Goal: Task Accomplishment & Management: Use online tool/utility

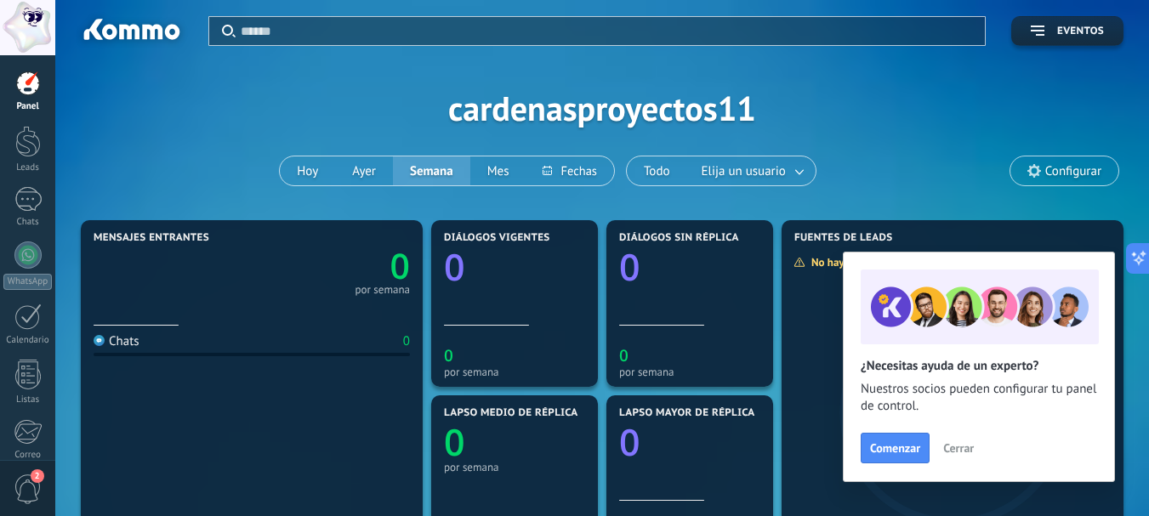
click at [25, 498] on span "2" at bounding box center [28, 490] width 29 height 30
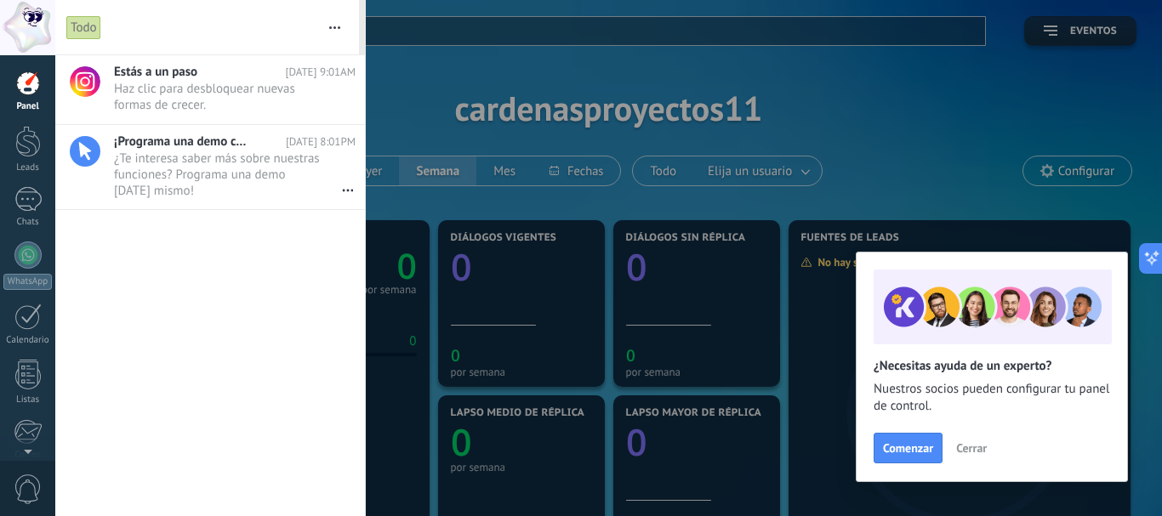
click at [492, 84] on div at bounding box center [581, 258] width 1162 height 516
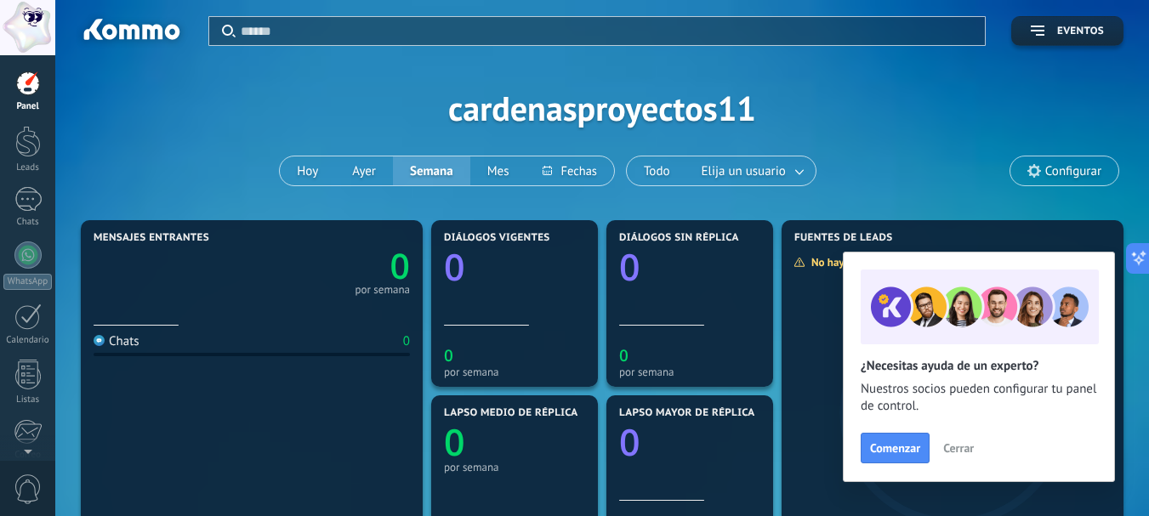
click at [15, 94] on div at bounding box center [28, 84] width 26 height 26
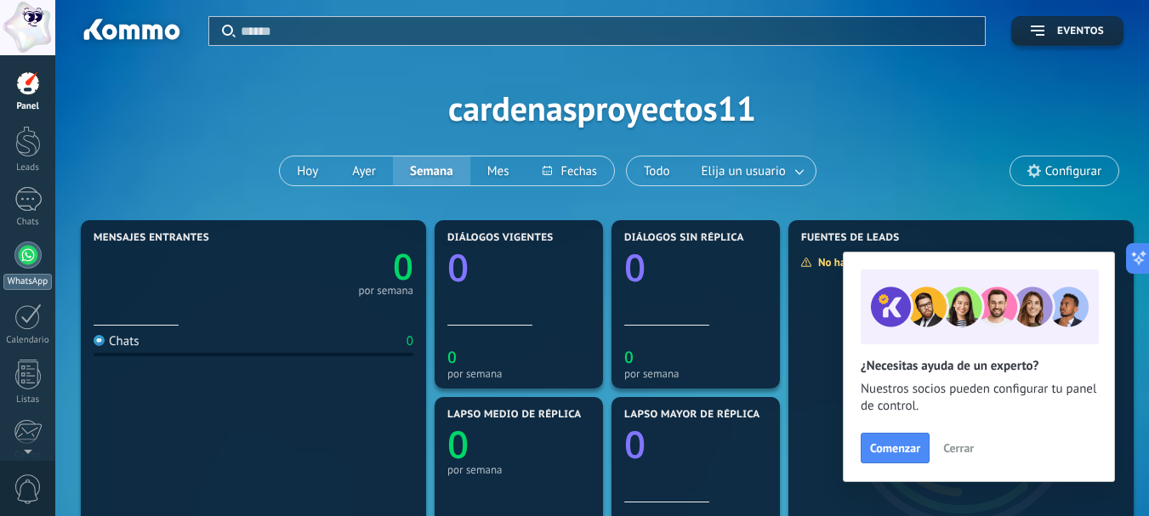
click at [34, 255] on div at bounding box center [27, 255] width 27 height 27
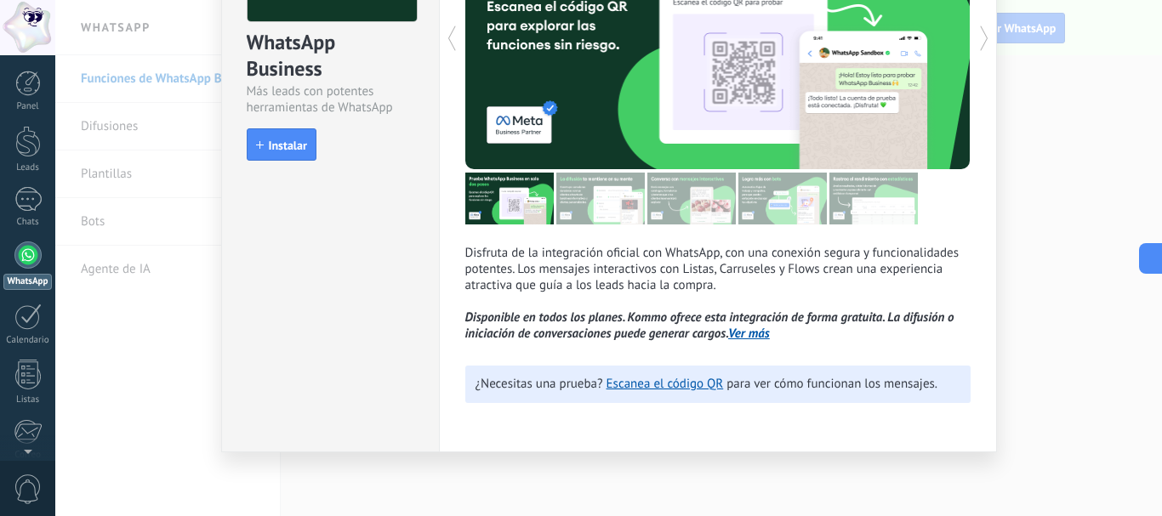
click at [829, 429] on div "Disfruta de la integración oficial con WhatsApp, con una conexión segura y func…" at bounding box center [718, 165] width 558 height 576
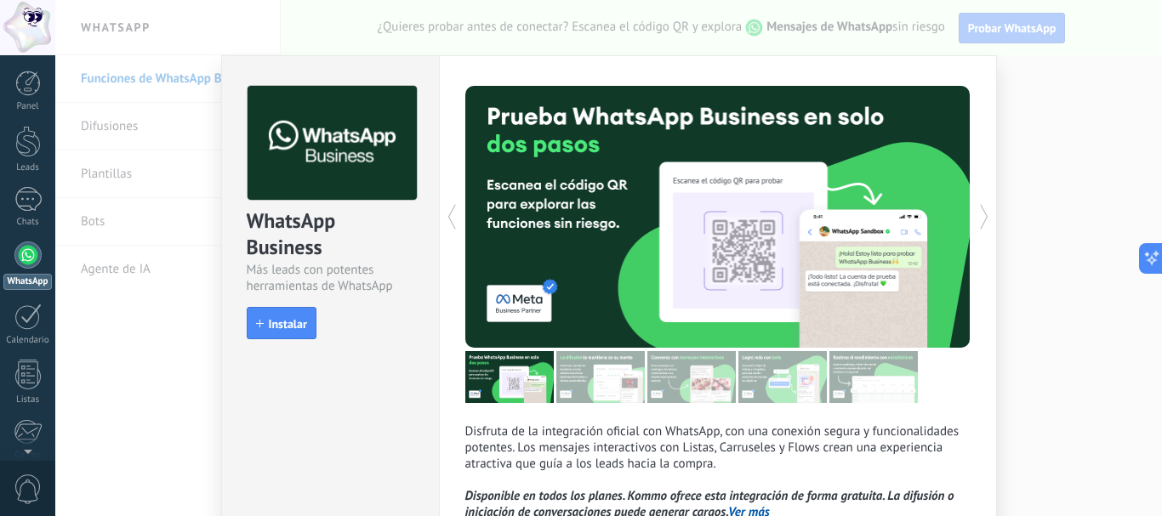
click at [1058, 116] on div "WhatsApp Business Más leads con potentes herramientas de WhatsApp install Insta…" at bounding box center [608, 258] width 1106 height 516
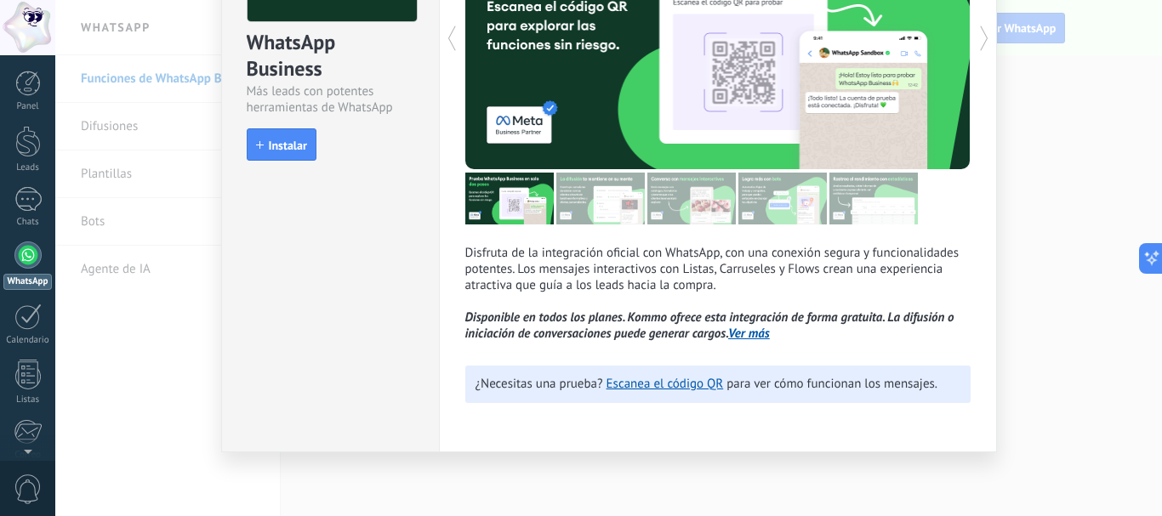
click at [1005, 224] on div "WhatsApp Business Más leads con potentes herramientas de WhatsApp install Insta…" at bounding box center [608, 258] width 1106 height 516
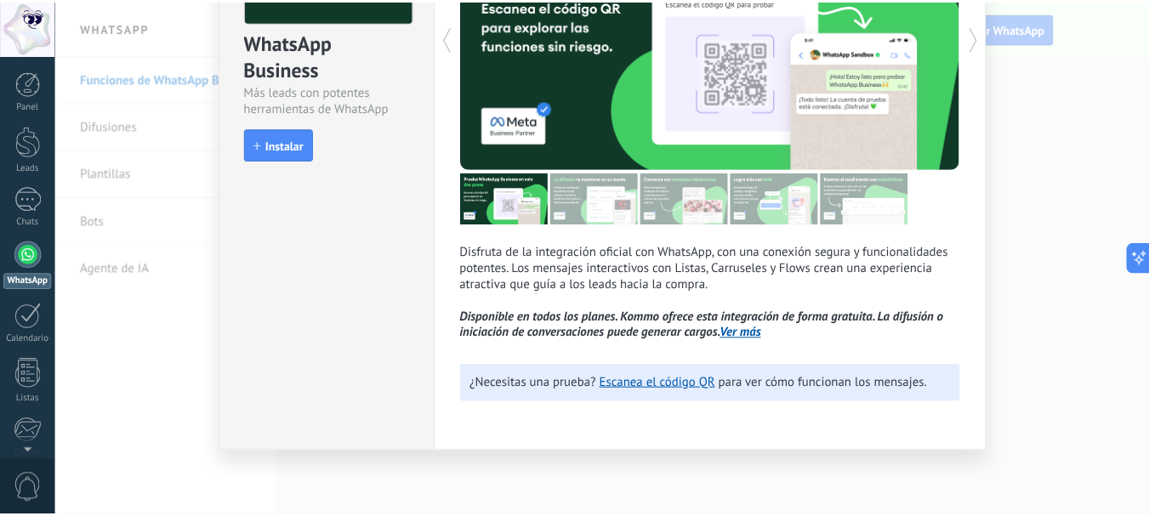
scroll to position [0, 0]
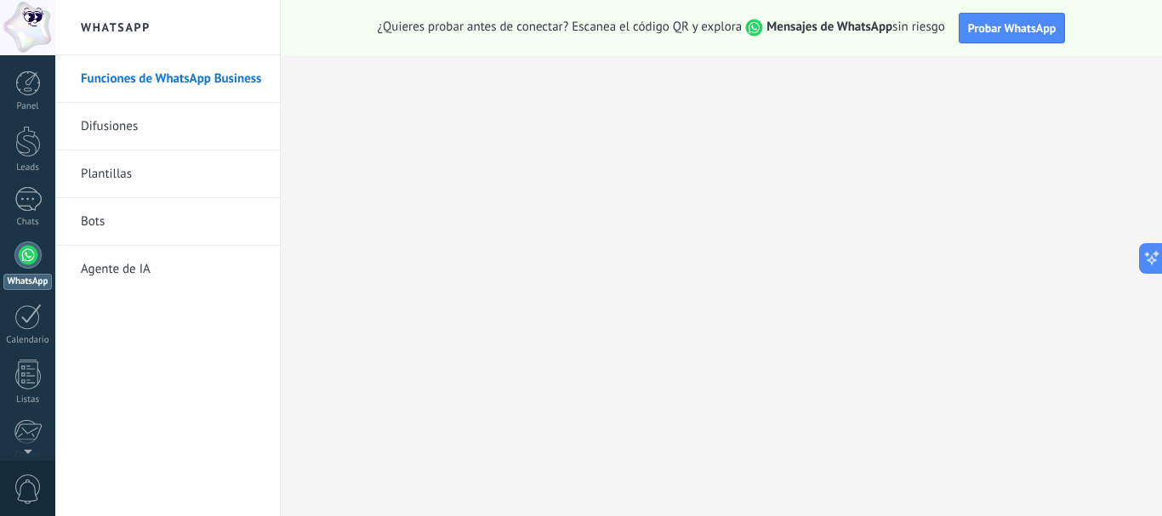
click at [147, 129] on link "Difusiones" at bounding box center [172, 127] width 182 height 48
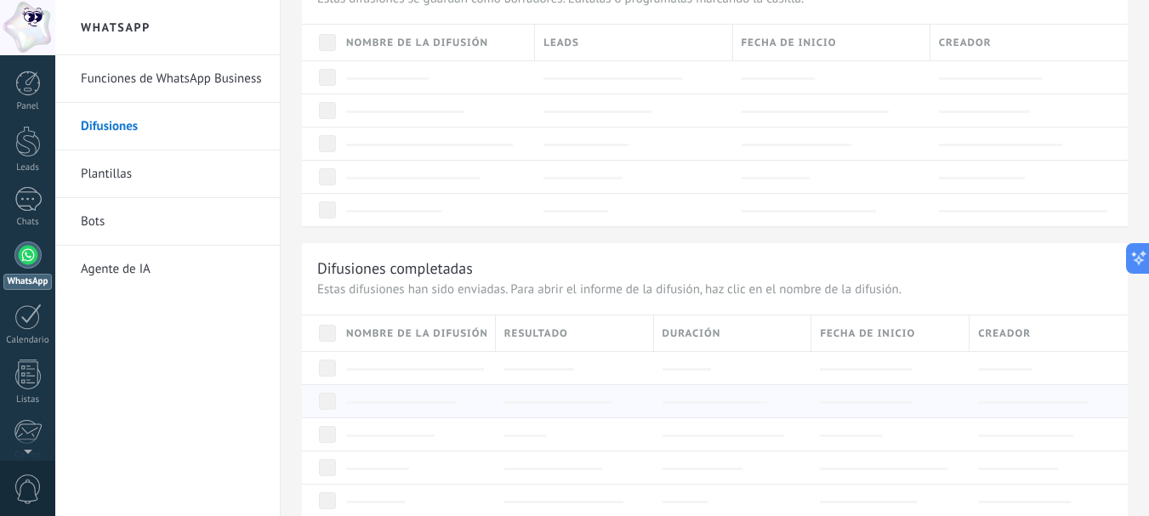
scroll to position [1418, 0]
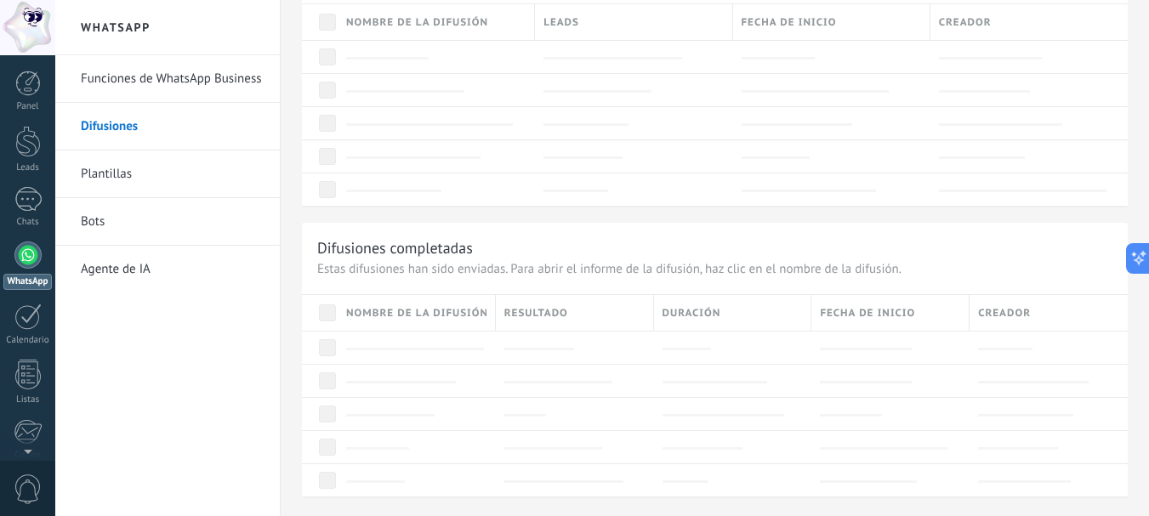
click at [127, 181] on link "Plantillas" at bounding box center [172, 175] width 182 height 48
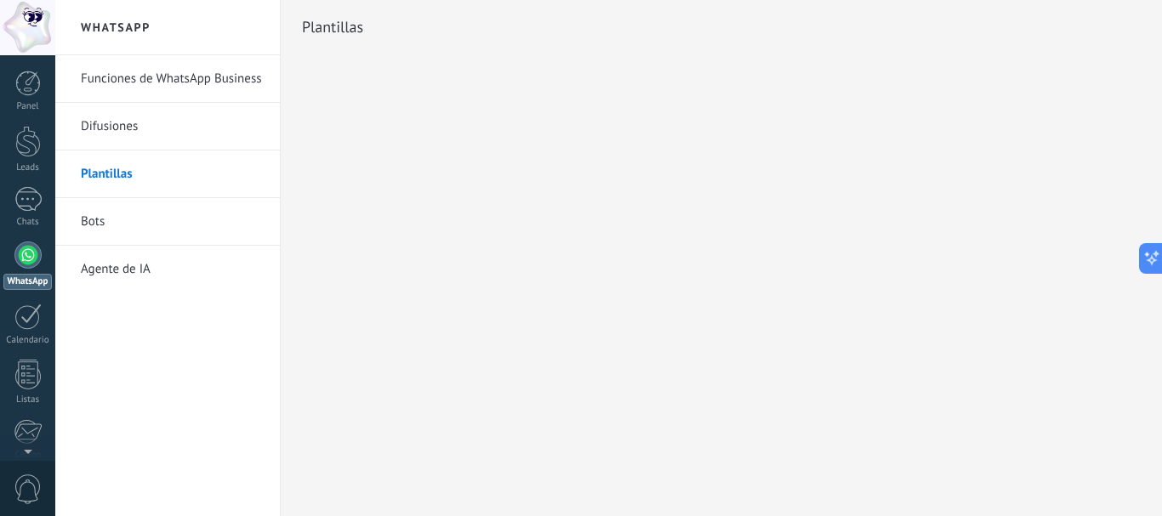
click at [485, 230] on div "WhatsApp Funciones de WhatsApp Business Difusiones Plantillas Bots Agente de IA…" at bounding box center [608, 258] width 1106 height 516
click at [120, 133] on link "Difusiones" at bounding box center [172, 127] width 182 height 48
click at [122, 126] on link "Difusiones" at bounding box center [172, 127] width 182 height 48
click at [134, 88] on link "Funciones de WhatsApp Business" at bounding box center [172, 79] width 182 height 48
click at [174, 148] on link "Difusiones" at bounding box center [172, 127] width 182 height 48
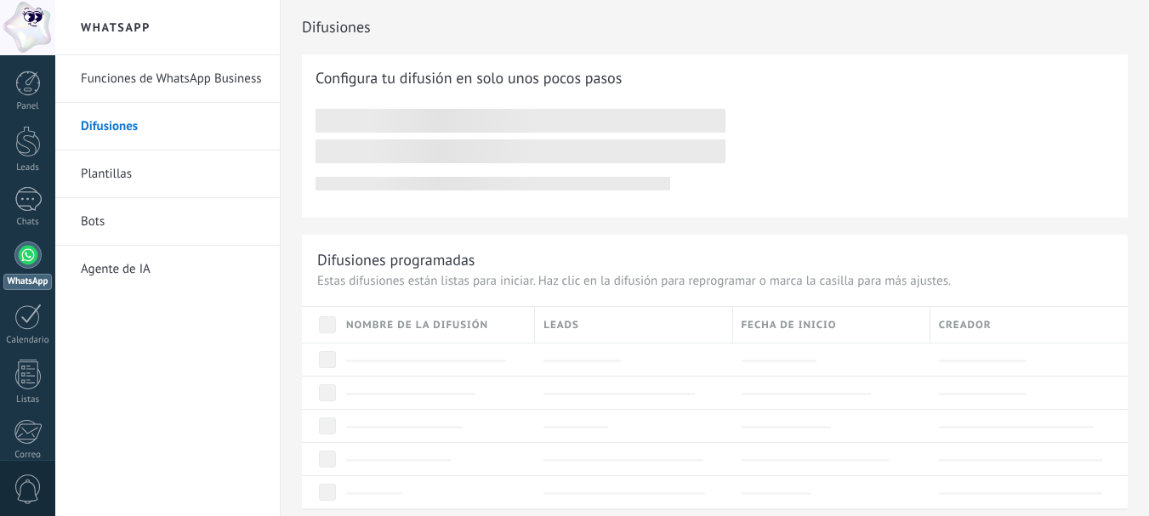
click at [117, 158] on link "Plantillas" at bounding box center [172, 175] width 182 height 48
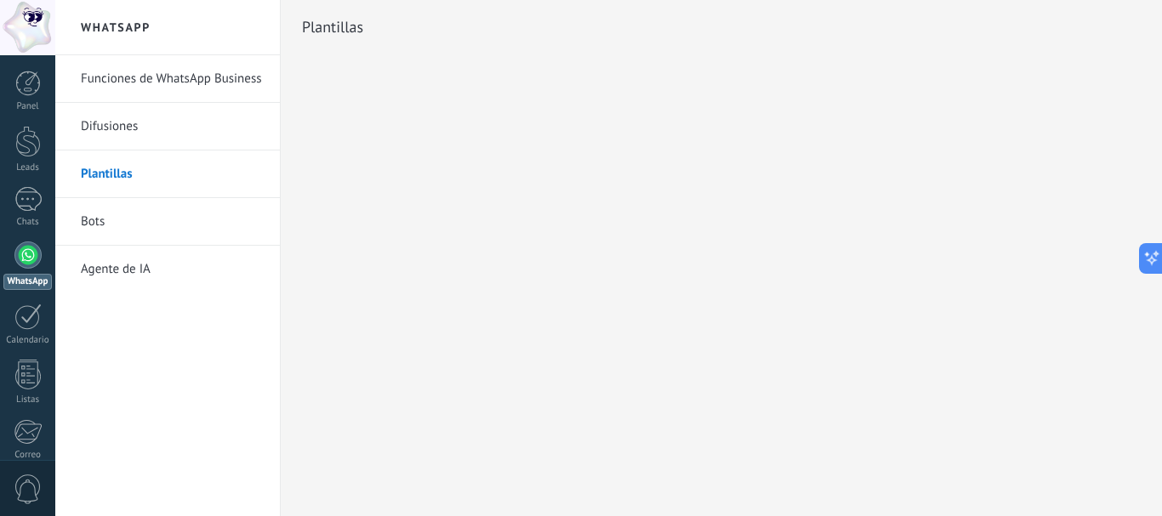
click at [121, 173] on link "Plantillas" at bounding box center [172, 175] width 182 height 48
drag, startPoint x: 355, startPoint y: 34, endPoint x: 270, endPoint y: 154, distance: 146.5
click at [351, 35] on h2 "Plantillas" at bounding box center [721, 27] width 838 height 34
click at [96, 209] on link "Bots" at bounding box center [172, 222] width 182 height 48
click at [93, 281] on link "Agente de IA" at bounding box center [172, 270] width 182 height 48
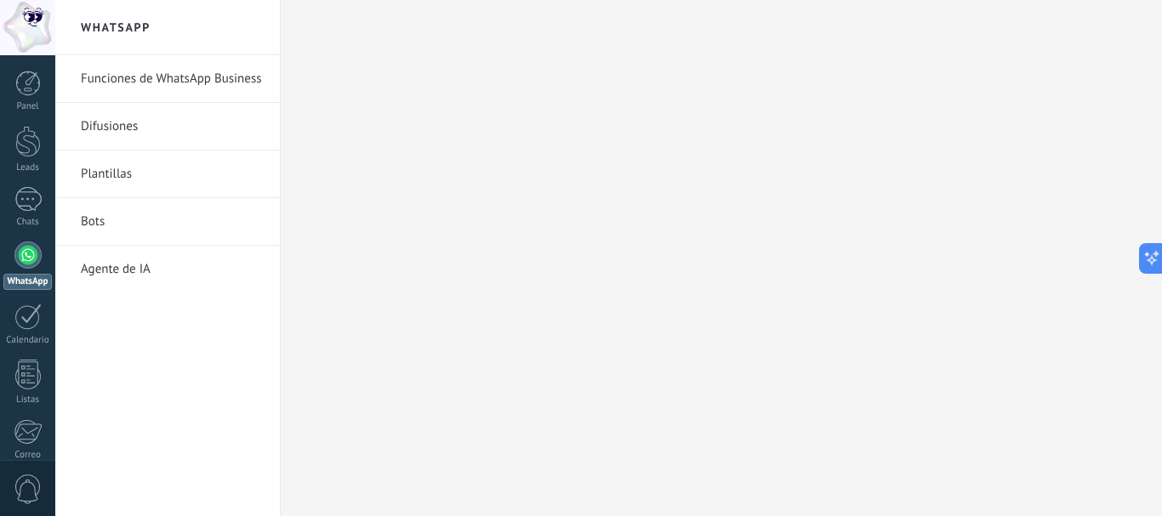
click at [119, 169] on link "Plantillas" at bounding box center [172, 175] width 182 height 48
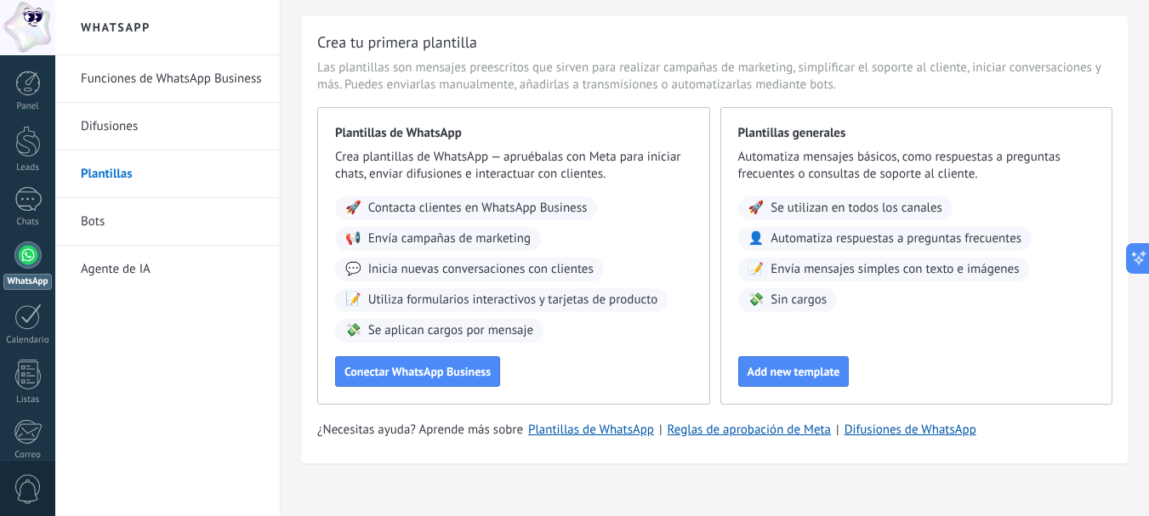
scroll to position [58, 0]
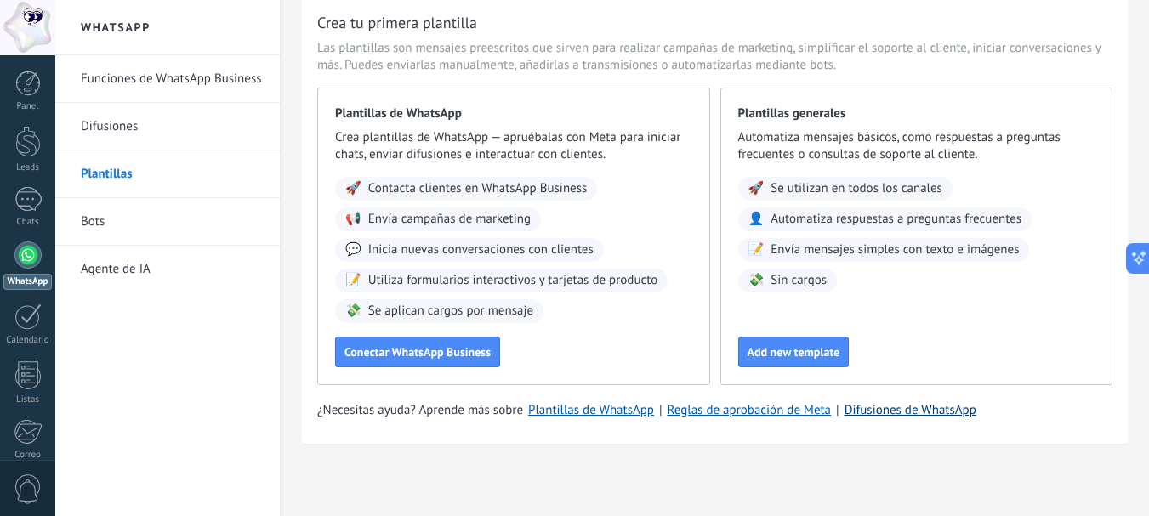
click at [935, 418] on link "Difusiones de WhatsApp" at bounding box center [910, 410] width 132 height 16
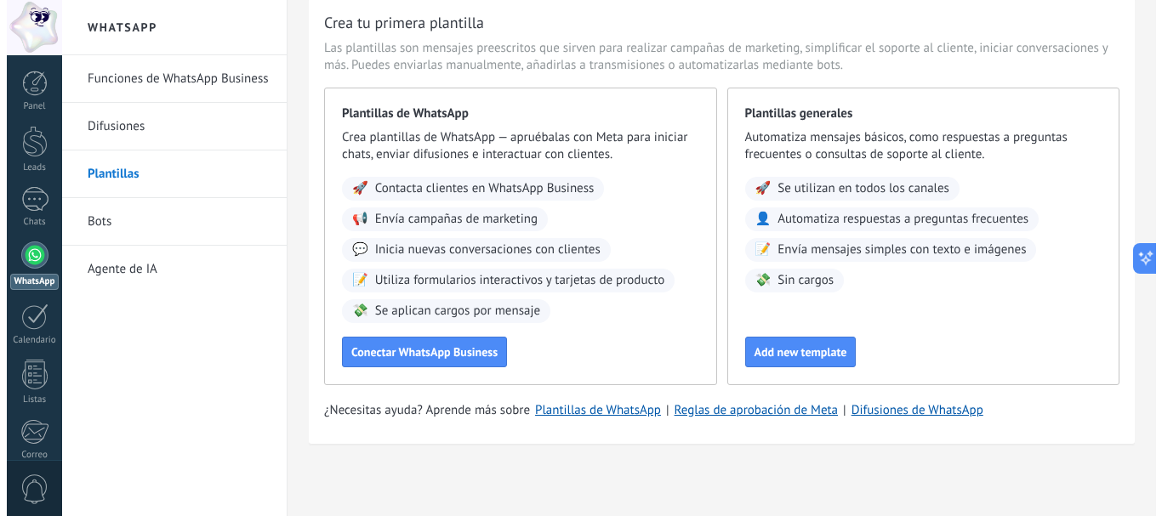
scroll to position [0, 0]
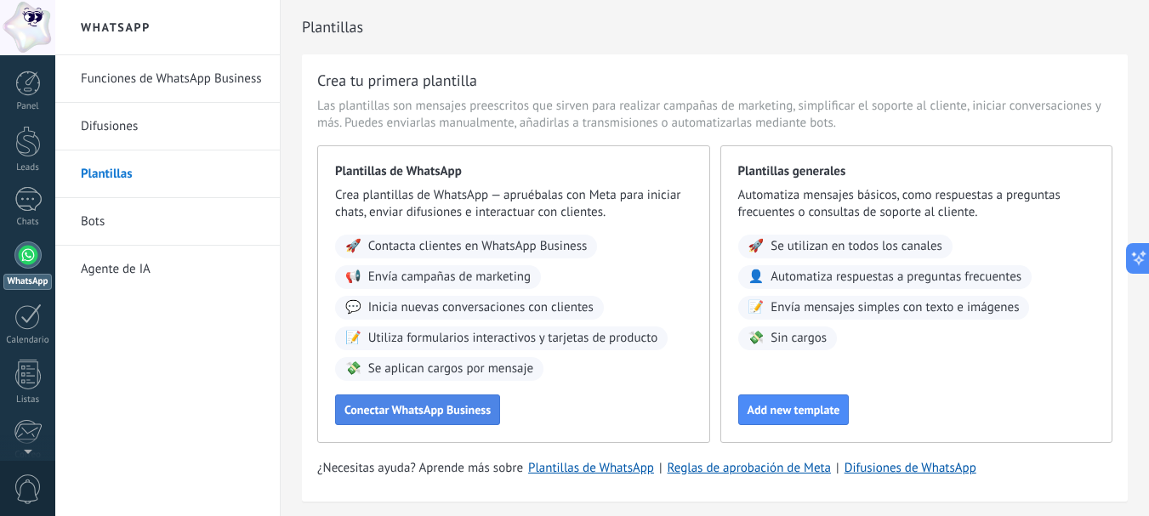
click at [411, 418] on button "Conectar WhatsApp Business" at bounding box center [417, 410] width 165 height 31
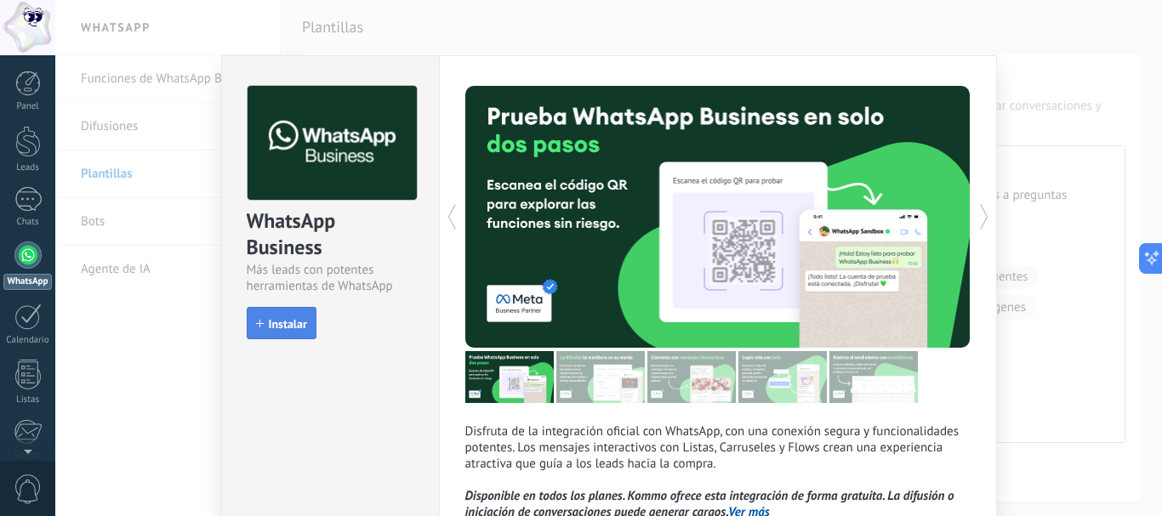
click at [302, 327] on span "Instalar" at bounding box center [288, 324] width 38 height 12
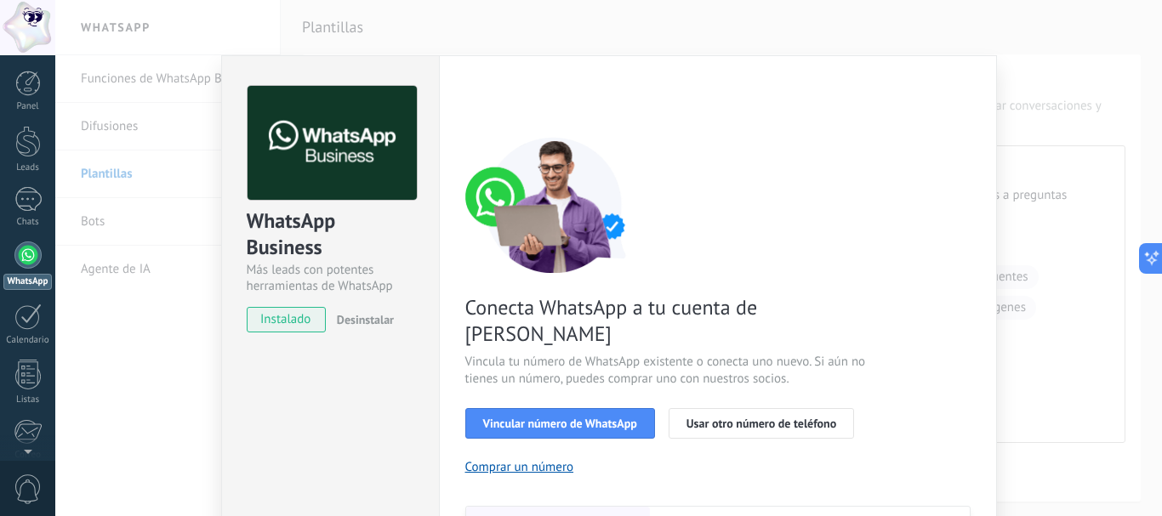
drag, startPoint x: 358, startPoint y: 321, endPoint x: 384, endPoint y: 423, distance: 105.4
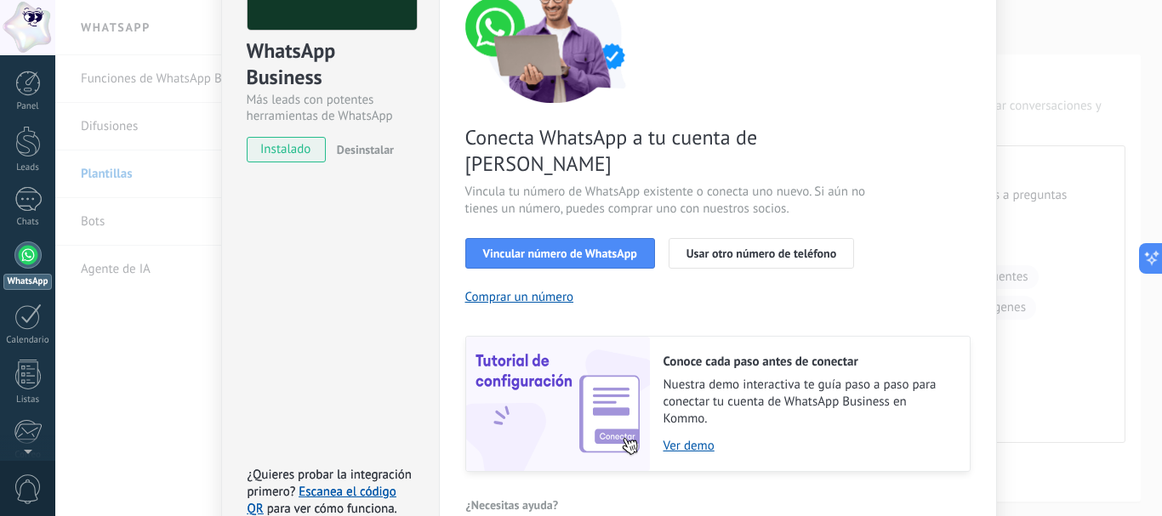
scroll to position [239, 0]
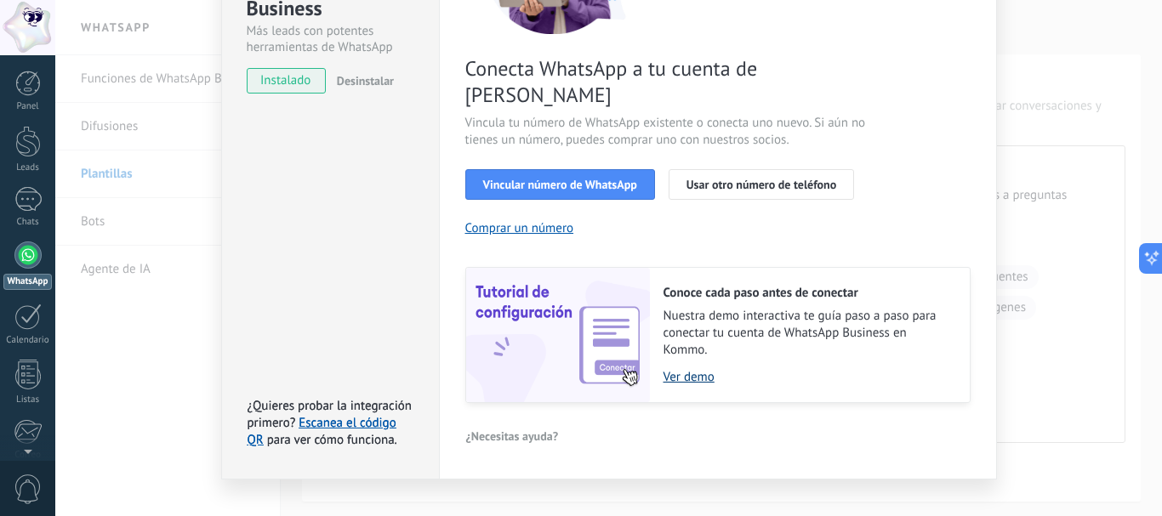
click at [705, 369] on link "Ver demo" at bounding box center [807, 377] width 289 height 16
click at [552, 179] on span "Vincular número de WhatsApp" at bounding box center [560, 185] width 154 height 12
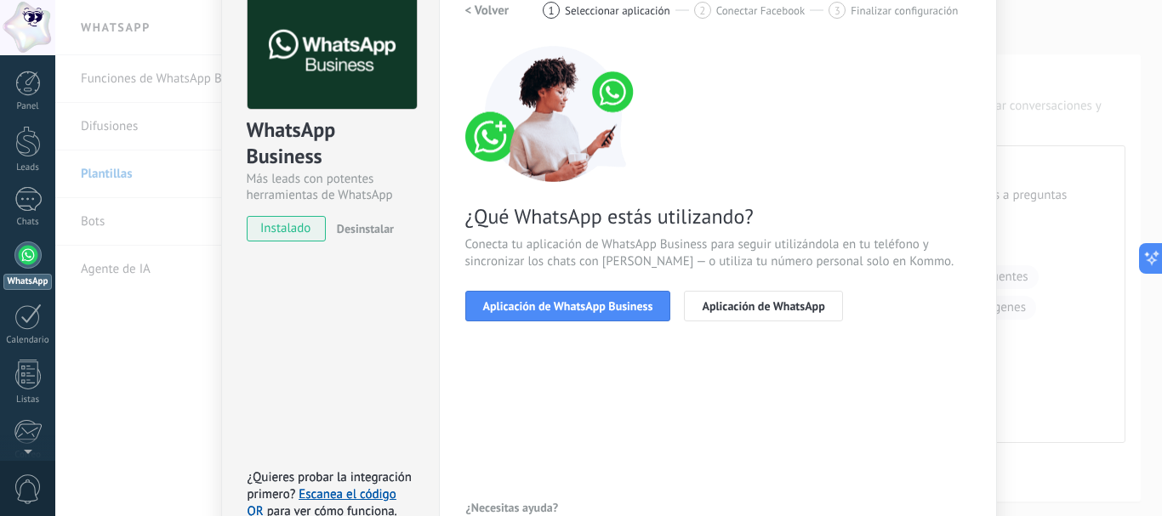
scroll to position [0, 0]
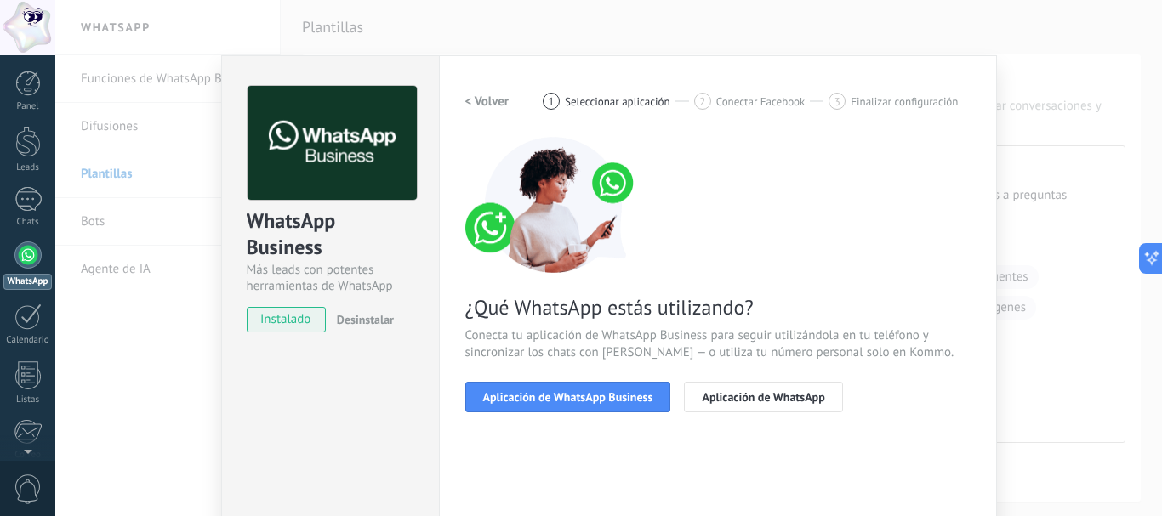
click at [732, 99] on span "Conectar Facebook" at bounding box center [760, 101] width 89 height 13
click at [703, 98] on div "2" at bounding box center [702, 101] width 17 height 17
click at [635, 98] on span "Seleccionar aplicación" at bounding box center [617, 101] width 105 height 13
click at [762, 365] on div "¿Qué WhatsApp estás utilizando? Conecta tu aplicación de WhatsApp Business para…" at bounding box center [717, 275] width 505 height 276
click at [764, 360] on span "Conecta tu aplicación de WhatsApp Business para seguir utilizándola en tu teléf…" at bounding box center [717, 344] width 505 height 34
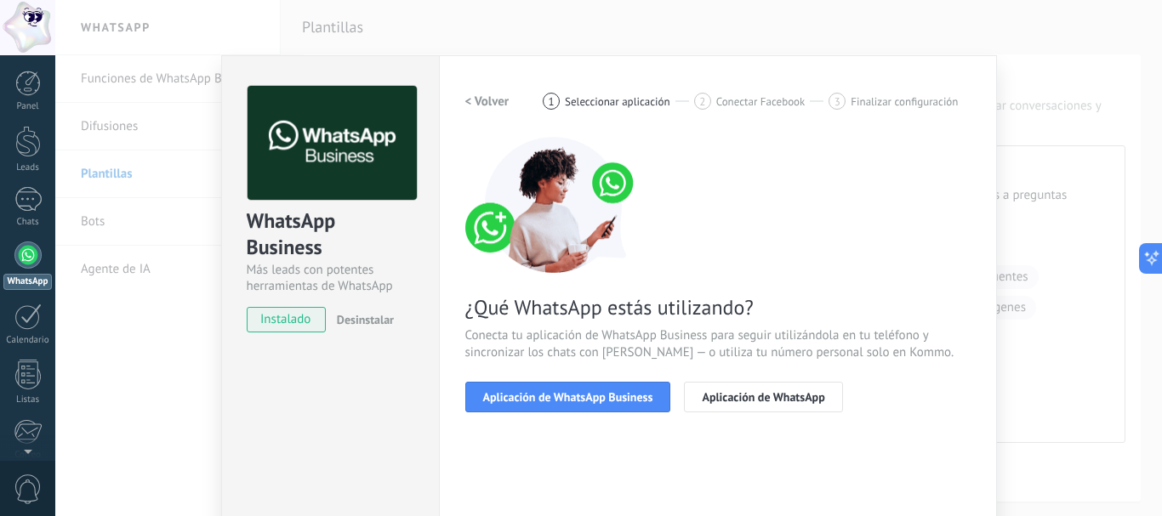
click at [764, 352] on span "Conecta tu aplicación de WhatsApp Business para seguir utilizándola en tu teléf…" at bounding box center [717, 344] width 505 height 34
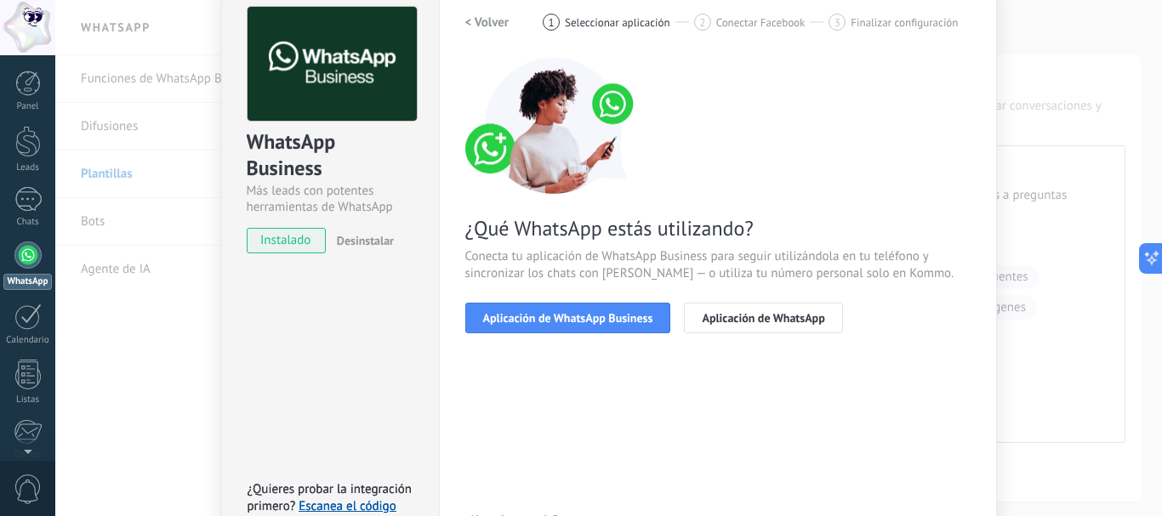
scroll to position [190, 0]
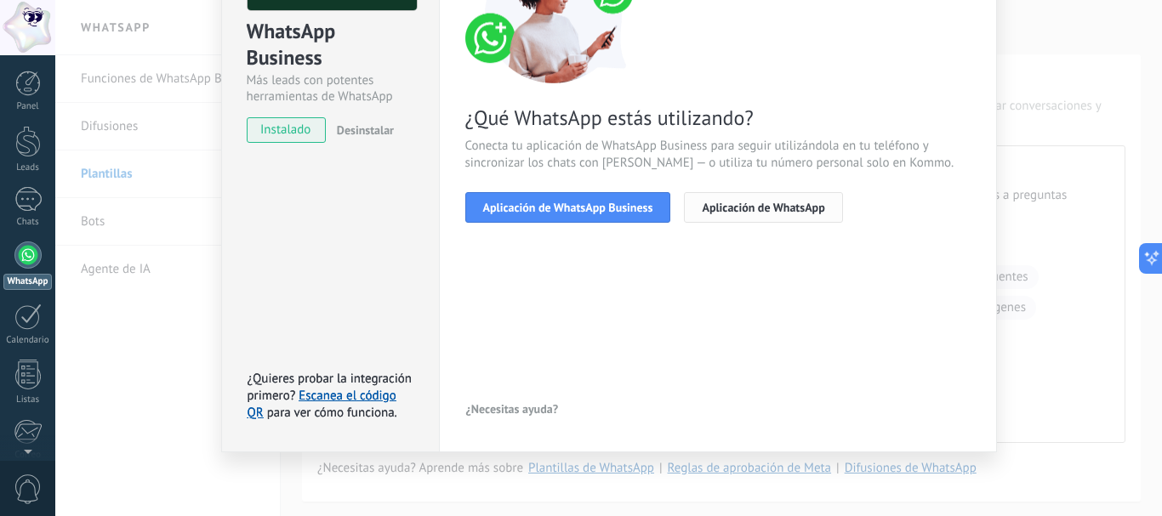
click at [724, 207] on span "Aplicación de WhatsApp" at bounding box center [763, 208] width 122 height 12
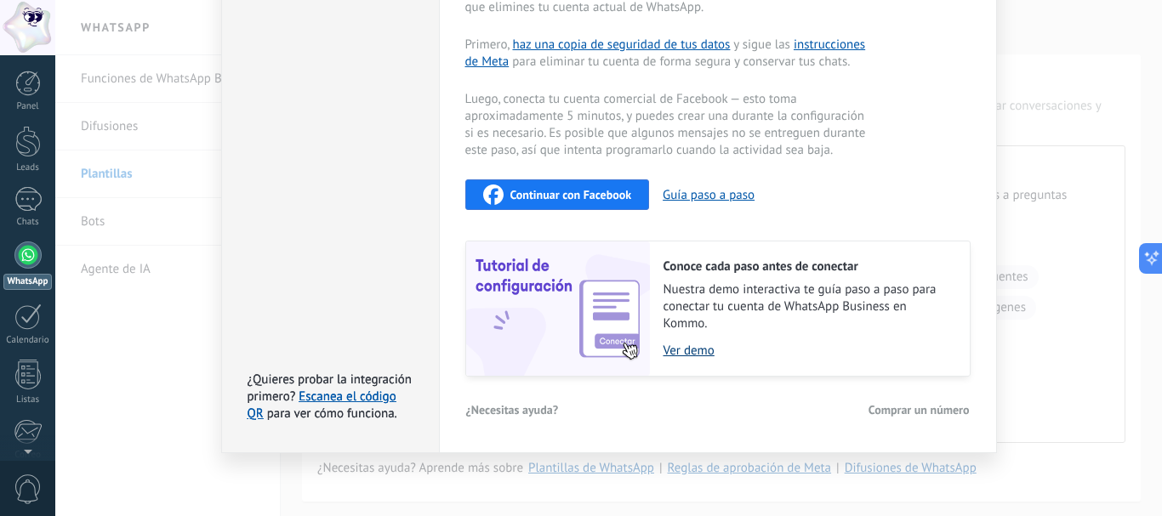
scroll to position [0, 0]
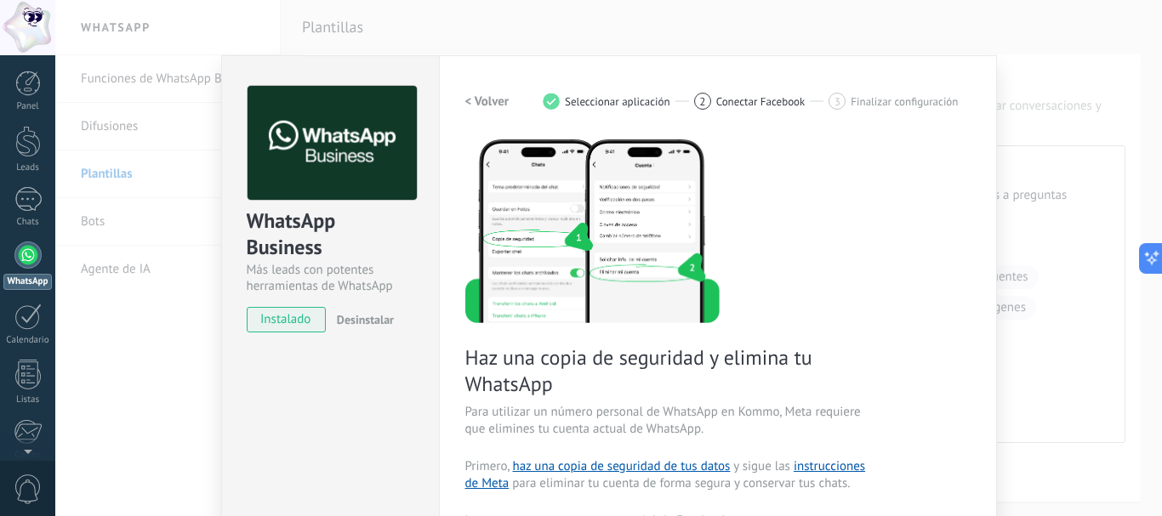
click at [486, 101] on h2 "< Volver" at bounding box center [487, 102] width 44 height 16
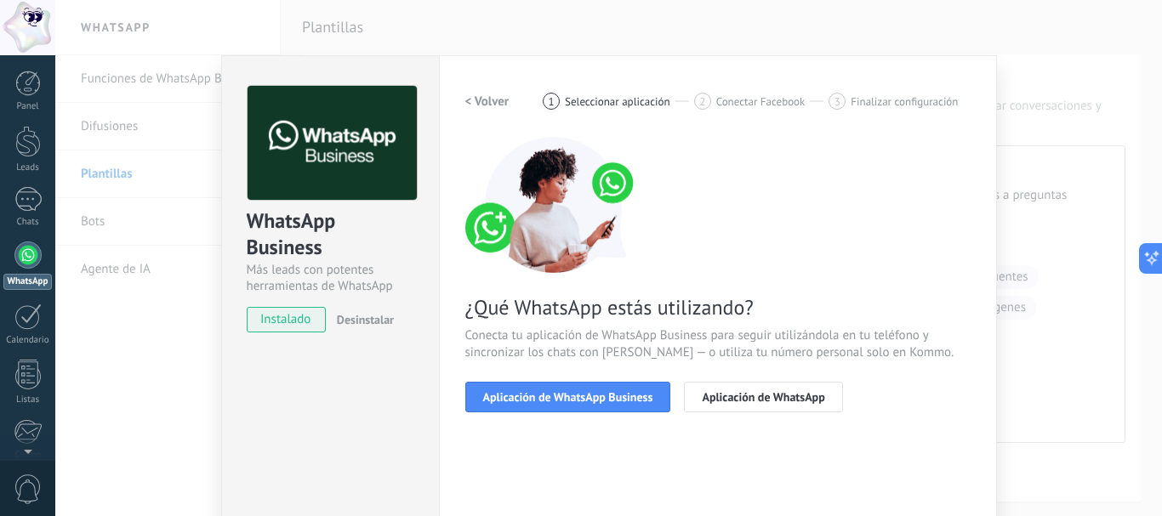
click at [486, 101] on h2 "< Volver" at bounding box center [487, 102] width 44 height 16
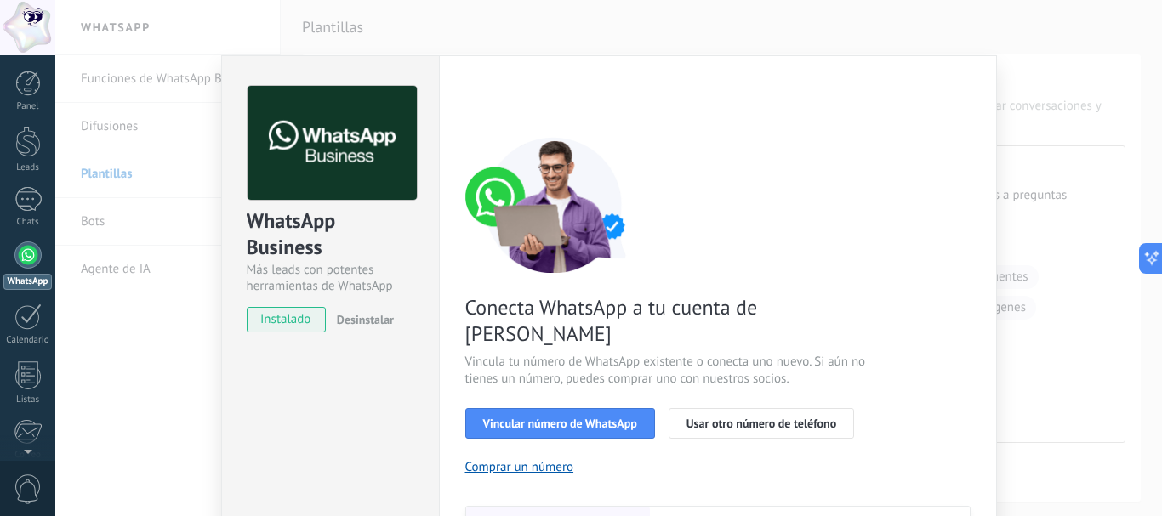
click at [194, 62] on div "WhatsApp Business Más leads con potentes herramientas de WhatsApp instalado Des…" at bounding box center [608, 258] width 1106 height 516
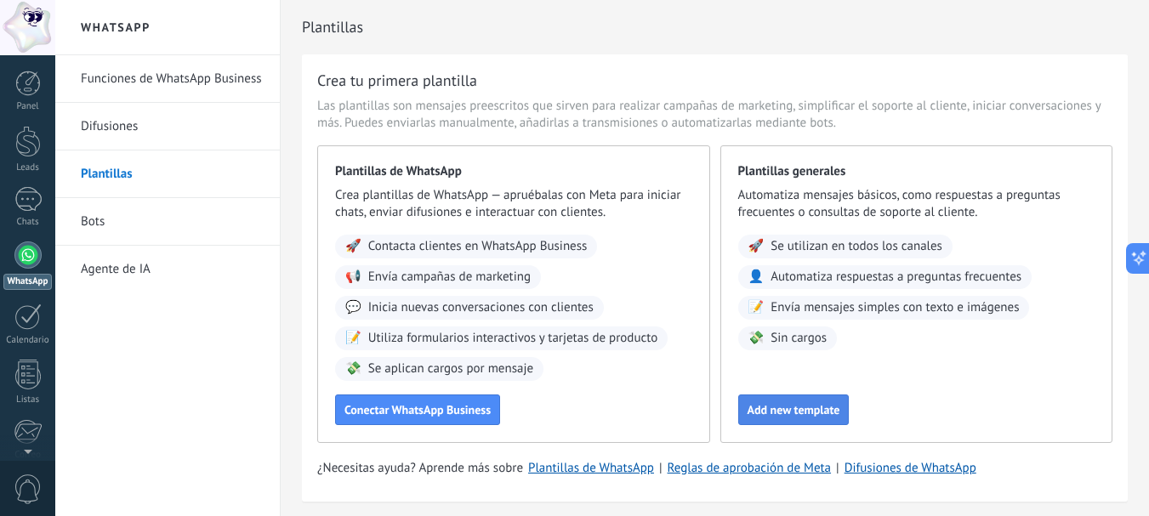
click at [813, 404] on span "Add new template" at bounding box center [793, 410] width 93 height 12
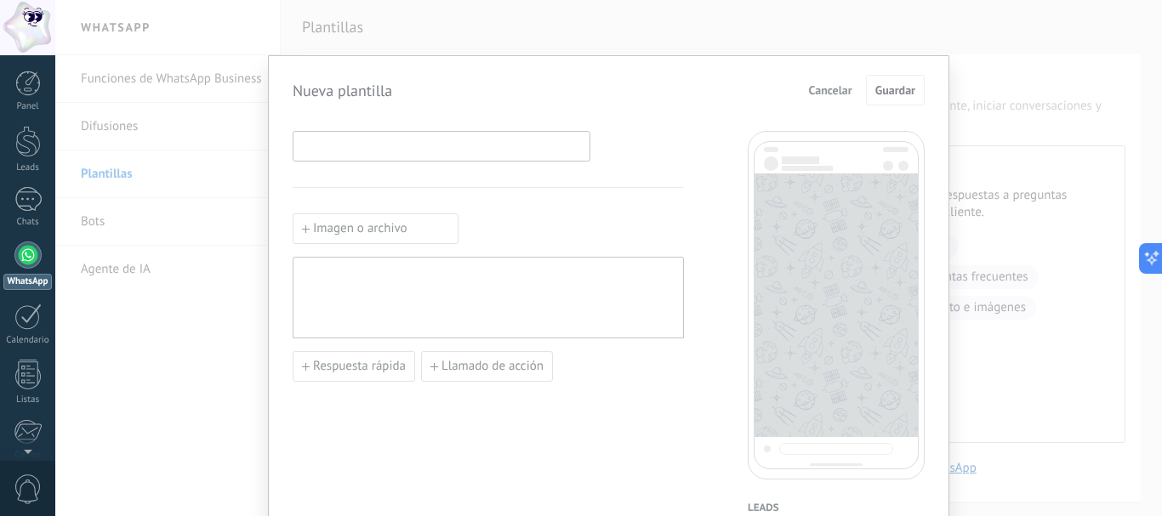
click at [524, 135] on input at bounding box center [441, 145] width 296 height 27
click at [495, 259] on div at bounding box center [488, 298] width 391 height 82
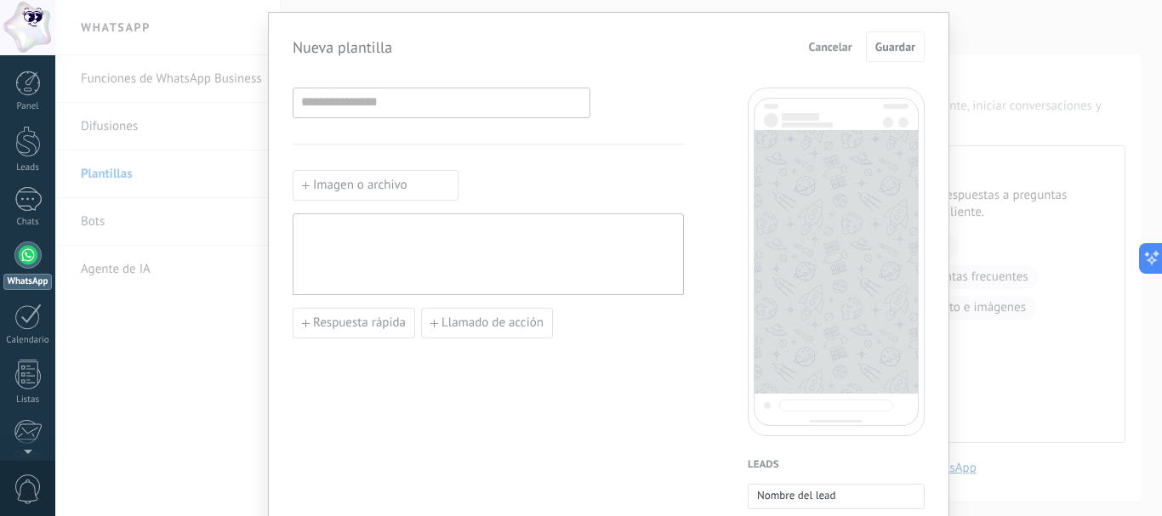
scroll to position [85, 0]
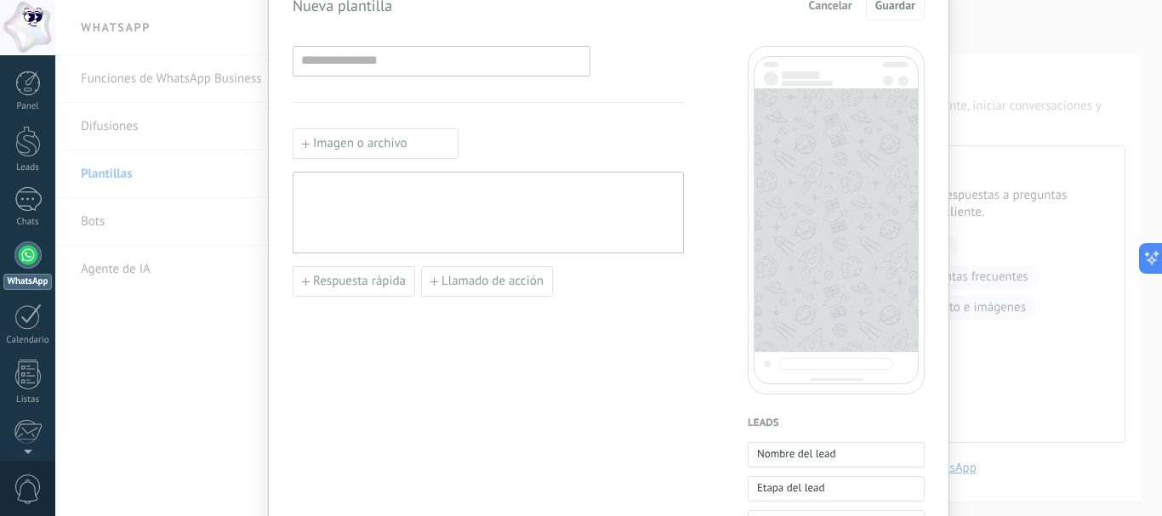
click at [508, 214] on div at bounding box center [488, 212] width 374 height 67
click at [432, 217] on div at bounding box center [488, 212] width 374 height 67
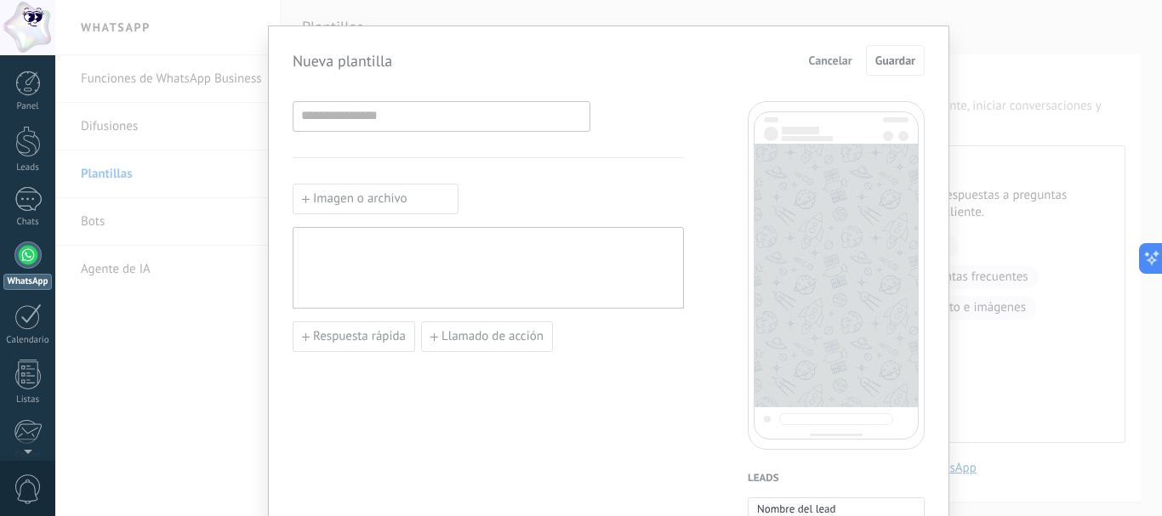
scroll to position [0, 0]
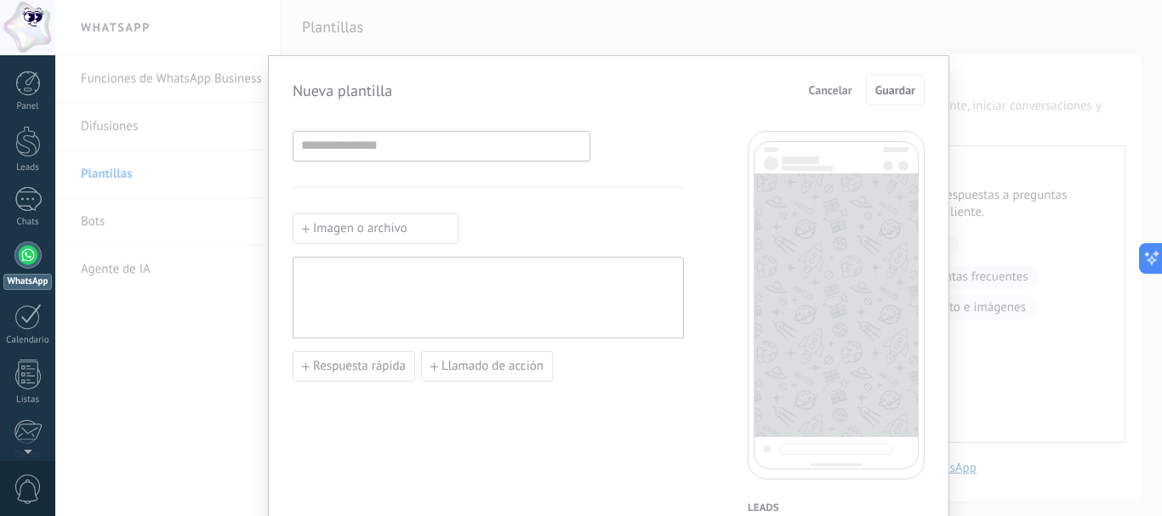
click at [1002, 117] on div "Nueva plantilla Cancelar Guardar Imagen o archivo Respuesta rápida Llamado de a…" at bounding box center [608, 258] width 1106 height 516
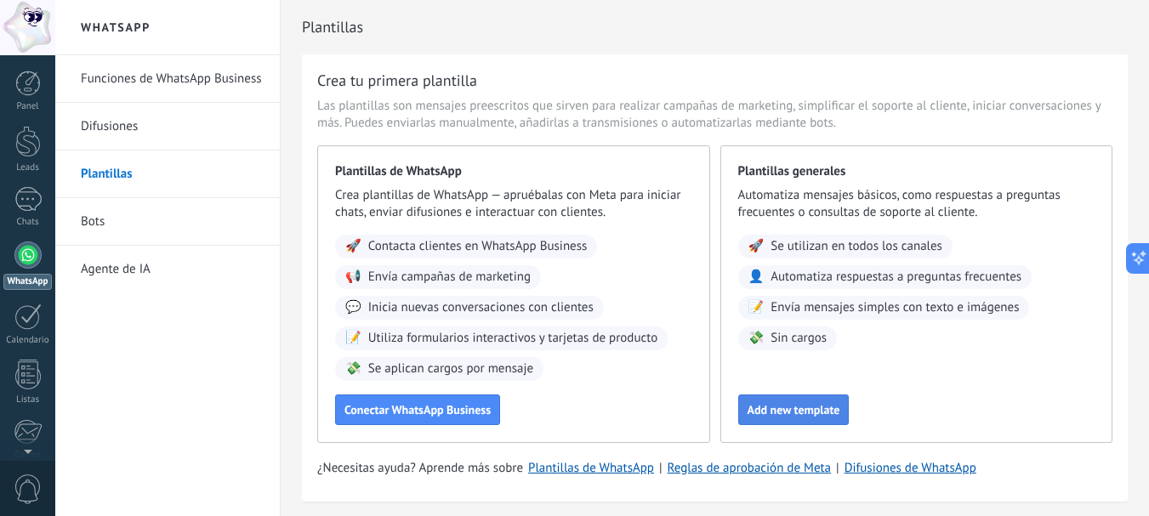
click at [814, 398] on button "Add new template" at bounding box center [793, 410] width 111 height 31
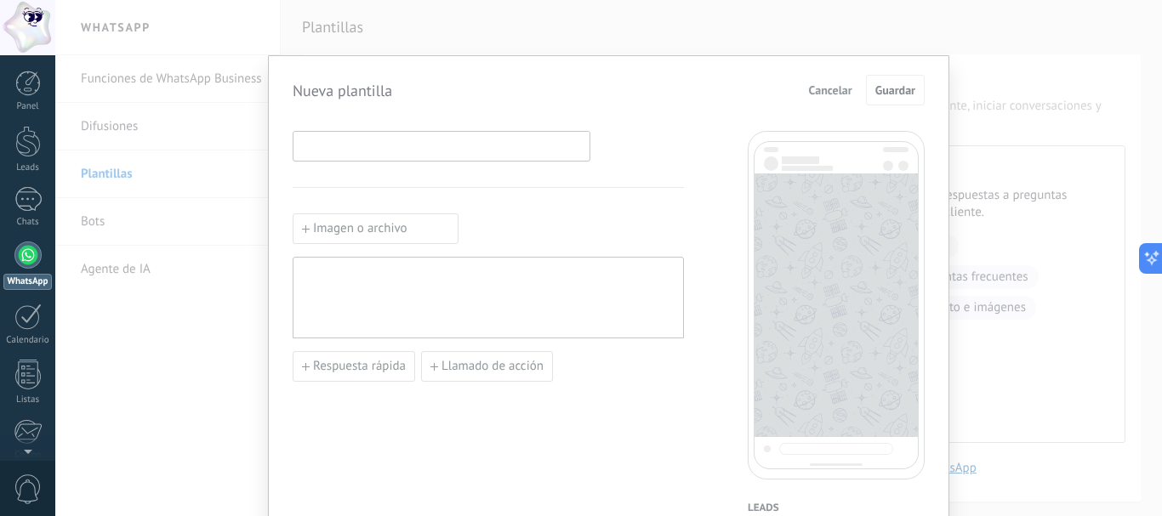
click at [536, 146] on input at bounding box center [441, 145] width 296 height 27
type input "***"
click at [392, 281] on div at bounding box center [488, 297] width 374 height 67
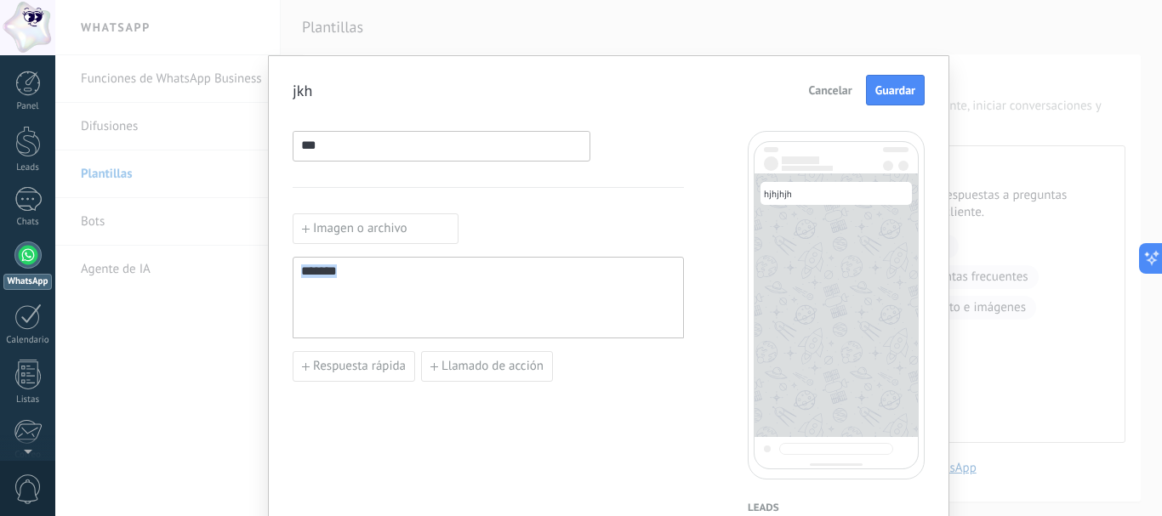
drag, startPoint x: 350, startPoint y: 273, endPoint x: 192, endPoint y: 291, distance: 158.3
click at [192, 281] on div "jkh Cancelar Guardar *** Imagen o archivo ******* Respuesta rápida Llamado de a…" at bounding box center [608, 258] width 1106 height 516
click at [235, 135] on div "jkh Cancelar Guardar *** Imagen o archivo Respuesta rápida Llamado de acción Le…" at bounding box center [608, 258] width 1106 height 516
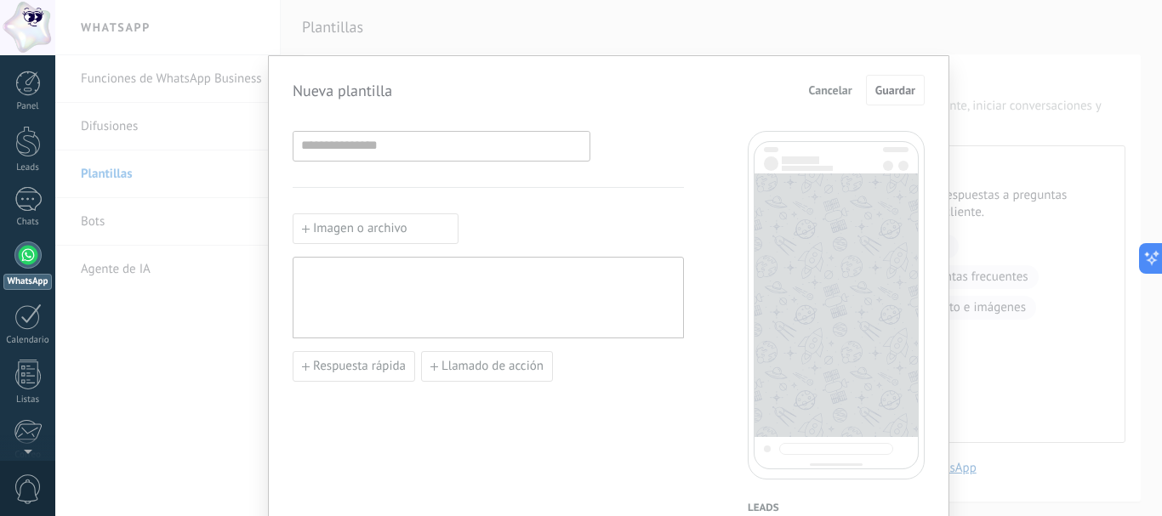
click at [846, 81] on button "Cancelar" at bounding box center [830, 90] width 59 height 26
